Goal: Information Seeking & Learning: Learn about a topic

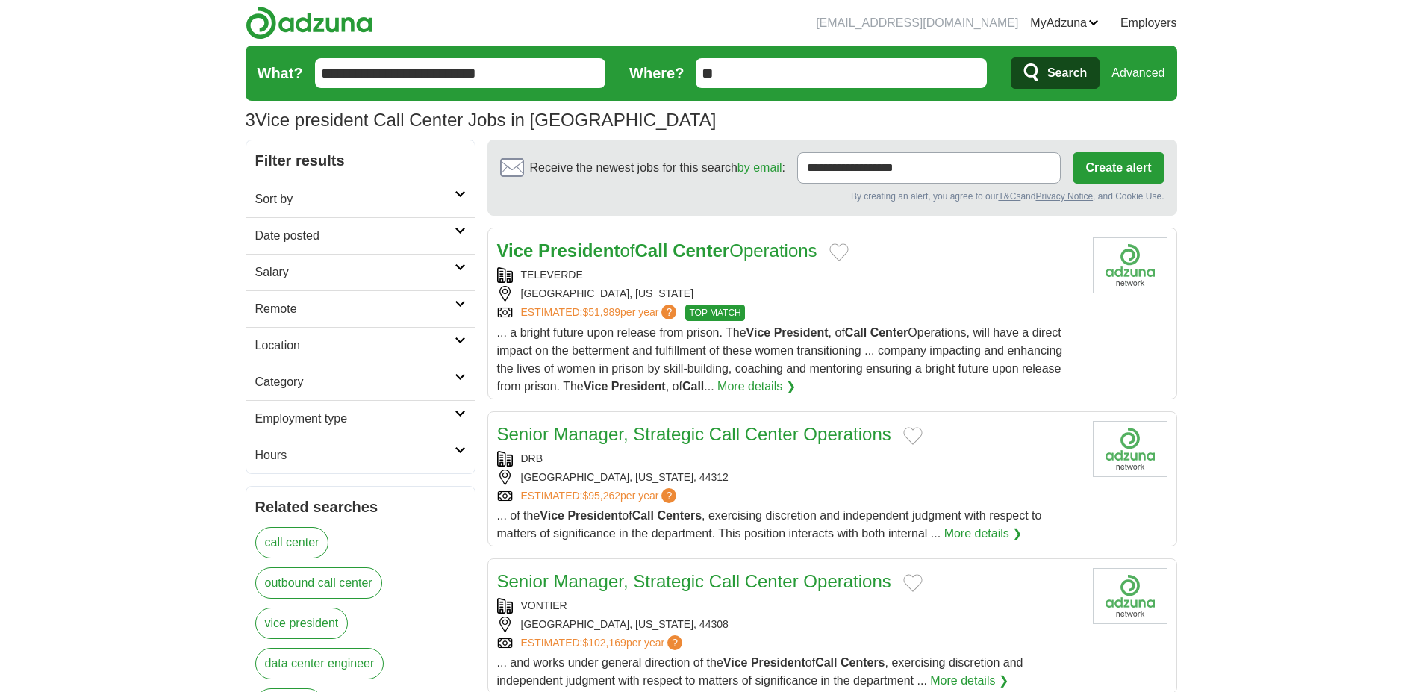
scroll to position [75, 0]
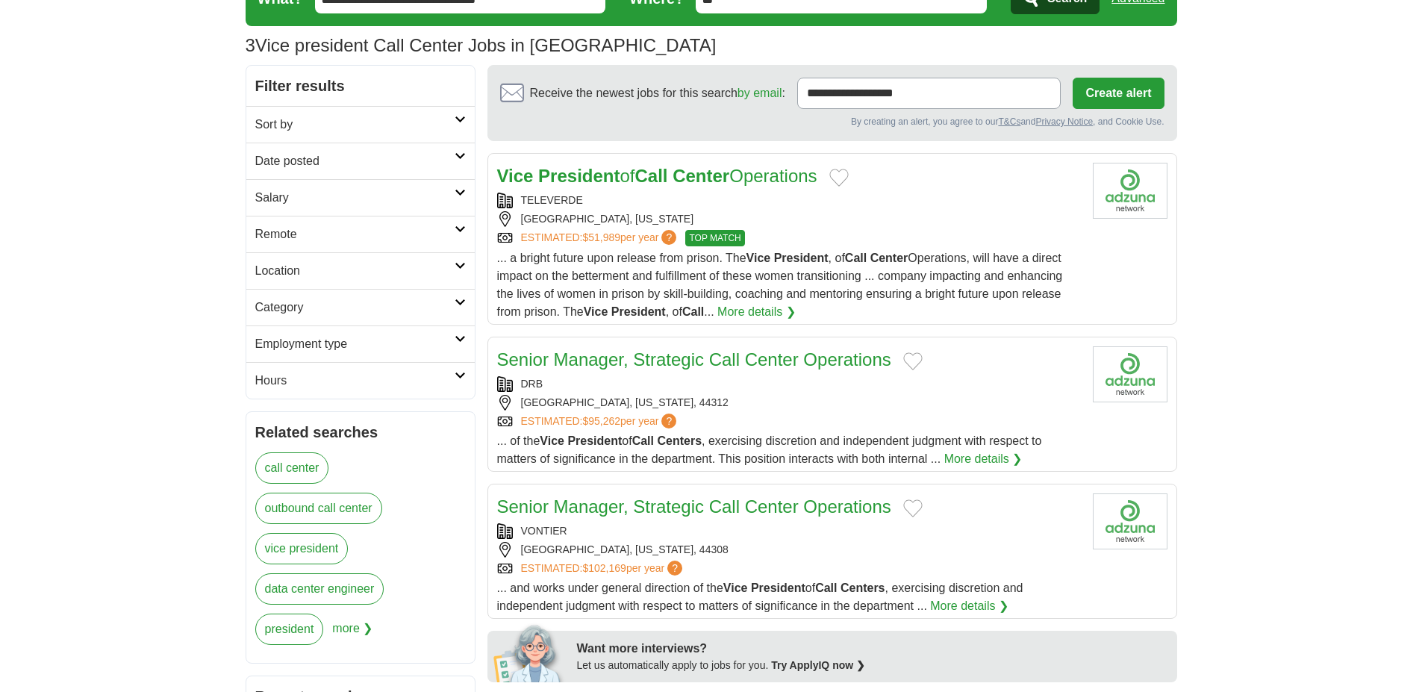
click at [762, 179] on link "Vice President of Call Center Operations" at bounding box center [657, 176] width 320 height 20
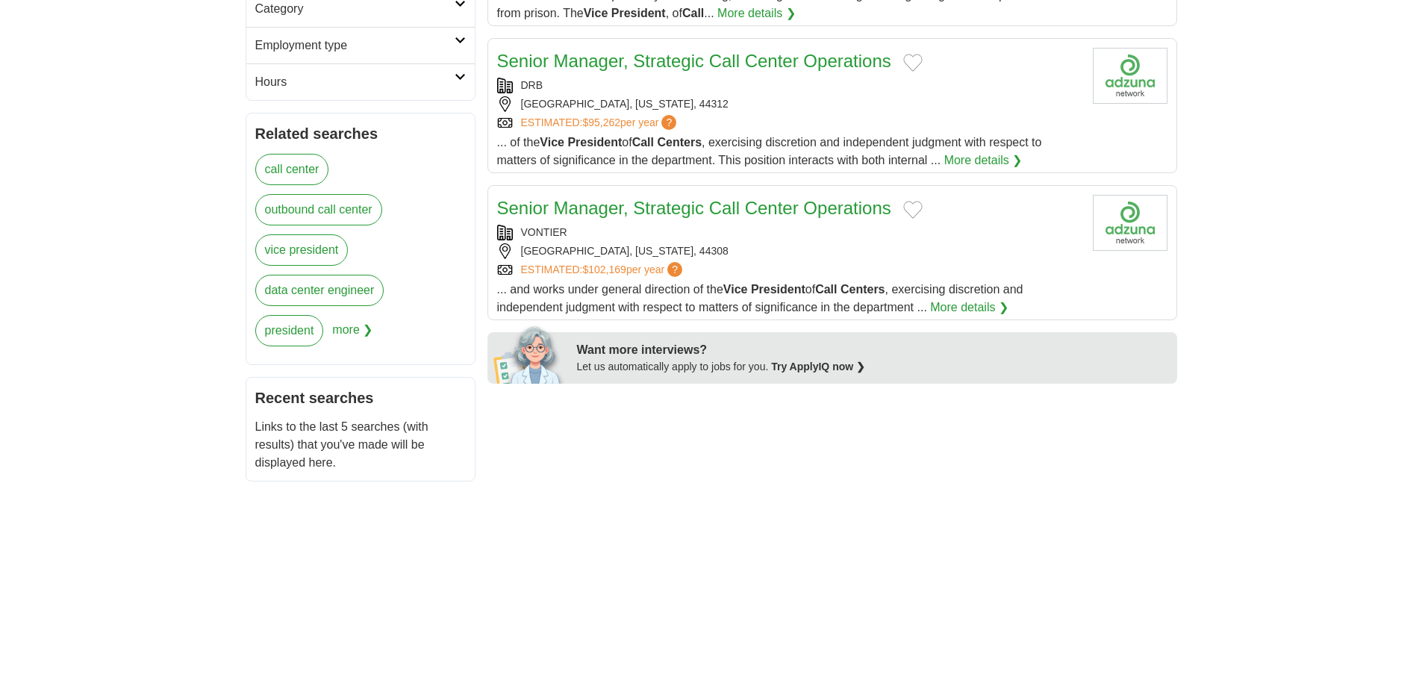
scroll to position [0, 0]
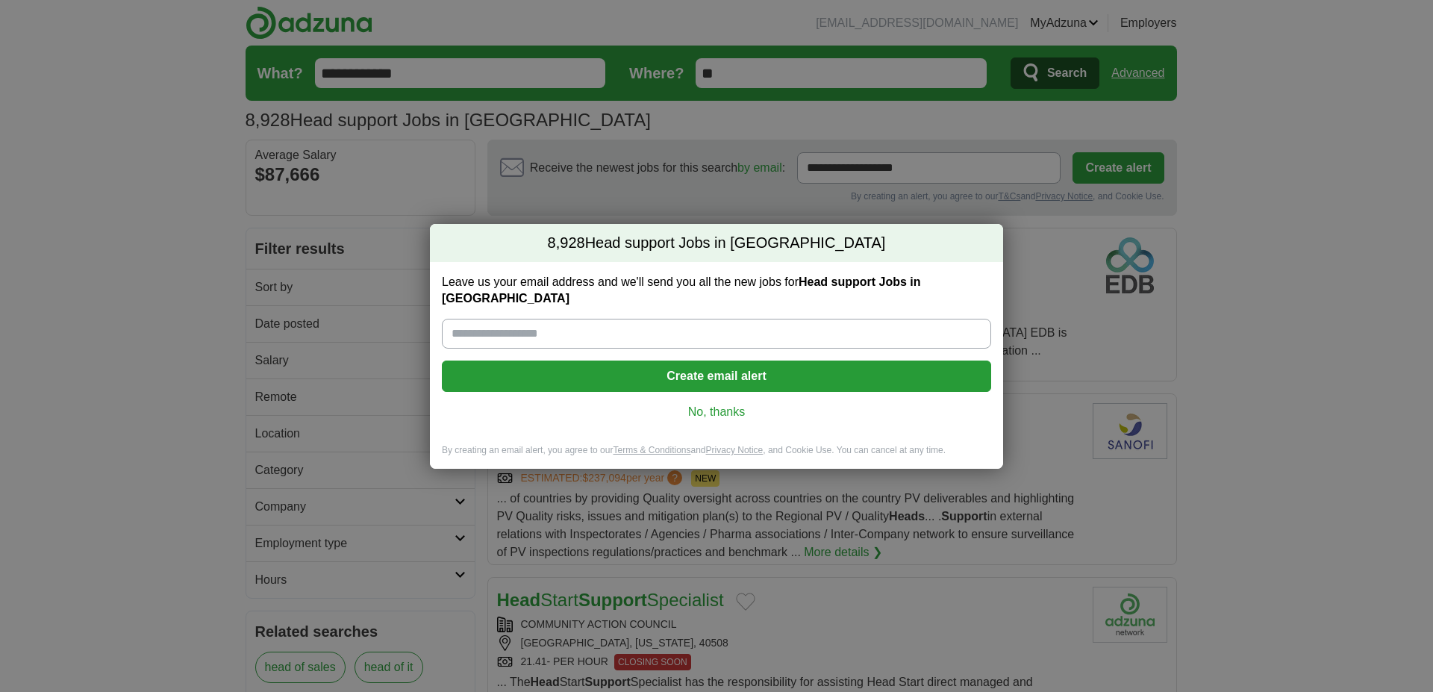
click at [729, 404] on link "No, thanks" at bounding box center [716, 412] width 525 height 16
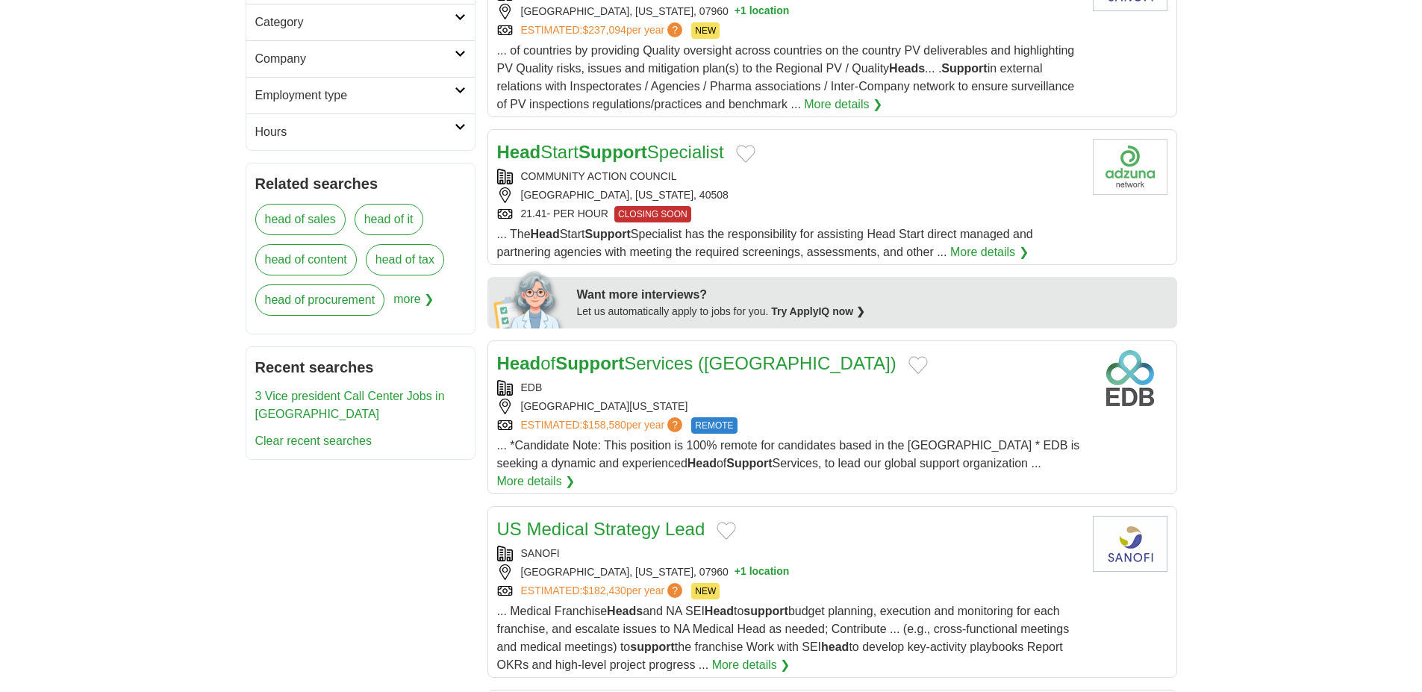
scroll to position [597, 0]
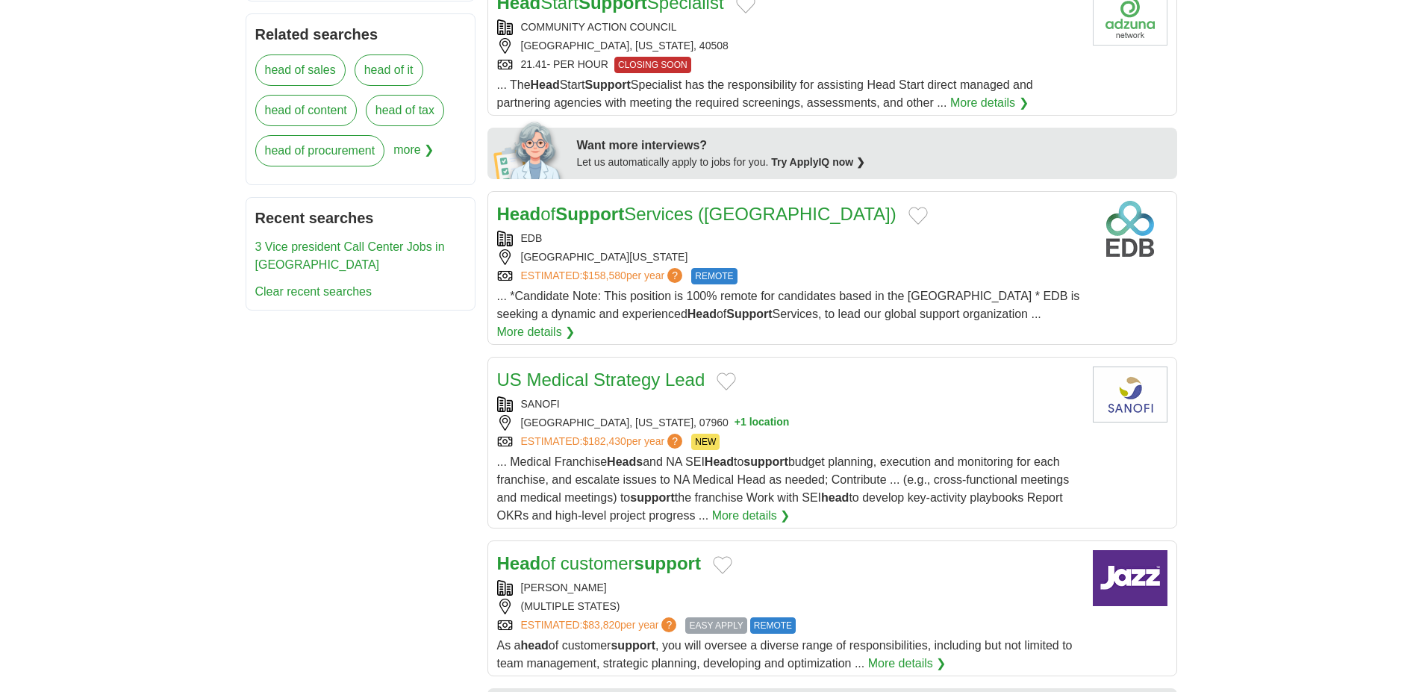
click at [639, 204] on link "Head of Support Services ([GEOGRAPHIC_DATA])" at bounding box center [696, 214] width 399 height 20
click at [655, 553] on strong "support" at bounding box center [667, 563] width 66 height 20
